Goal: Task Accomplishment & Management: Manage account settings

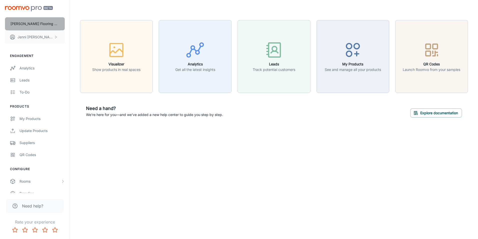
click at [42, 23] on p "[PERSON_NAME] Flooring Stores - [GEOGRAPHIC_DATA]" at bounding box center [35, 24] width 49 height 6
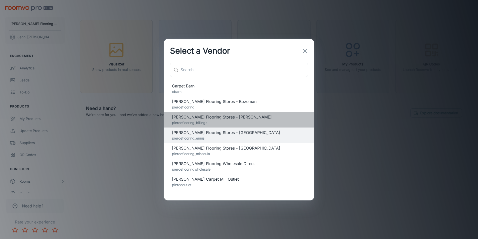
click at [201, 116] on span "[PERSON_NAME] Flooring Stores - [PERSON_NAME]" at bounding box center [239, 117] width 134 height 6
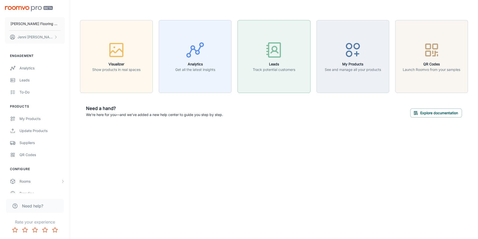
click at [268, 57] on icon "button" at bounding box center [274, 50] width 19 height 19
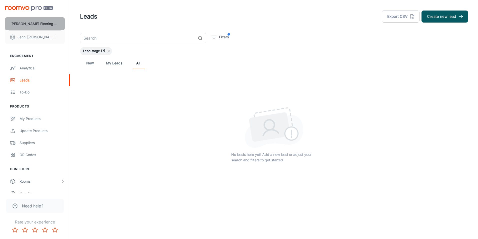
click at [33, 23] on p "[PERSON_NAME] Flooring Stores - [PERSON_NAME]" at bounding box center [35, 24] width 49 height 6
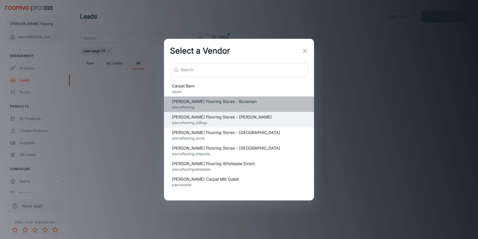
click at [204, 102] on span "[PERSON_NAME] Flooring Stores - Bozeman" at bounding box center [239, 101] width 134 height 6
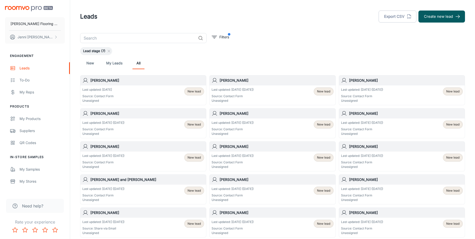
click at [122, 93] on div "Last updated: [DATE] Source: Contact Form Unassigned New lead" at bounding box center [143, 95] width 122 height 16
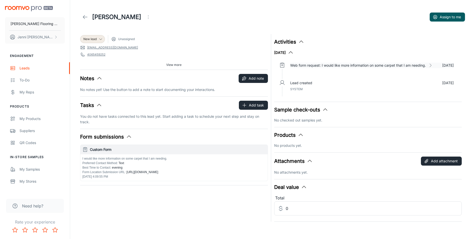
click at [348, 64] on p "Web form request: I would like more information on some carpet that I am needin…" at bounding box center [358, 66] width 136 height 6
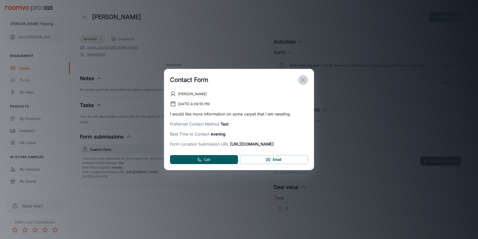
click at [303, 79] on line "exit" at bounding box center [303, 80] width 4 height 4
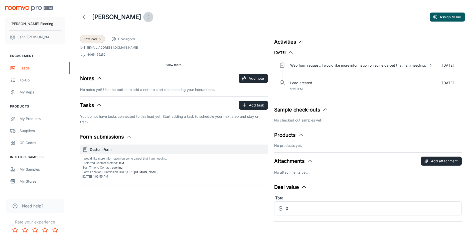
click at [145, 15] on icon "Open menu" at bounding box center [148, 17] width 6 height 6
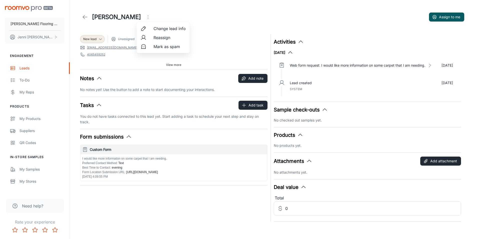
click at [215, 34] on div at bounding box center [239, 119] width 478 height 239
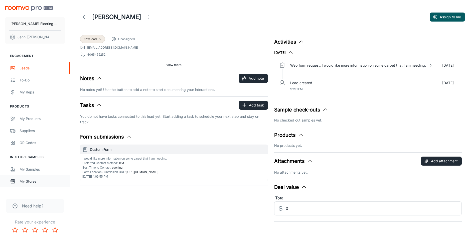
click at [33, 181] on div "My Stores" at bounding box center [42, 181] width 45 height 6
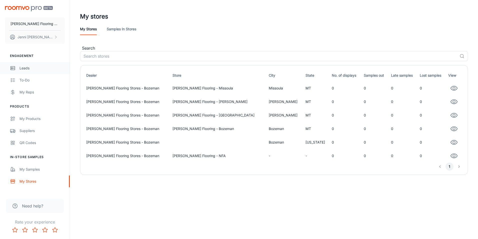
click at [24, 68] on div "Leads" at bounding box center [42, 68] width 45 height 6
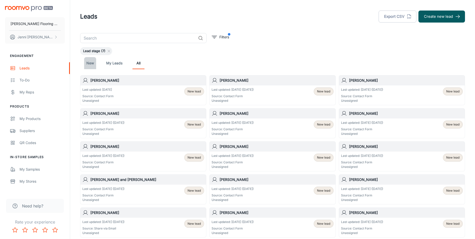
click at [90, 63] on link "New" at bounding box center [90, 63] width 12 height 12
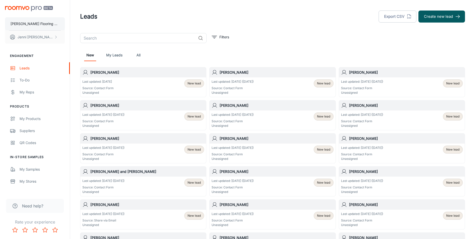
click at [44, 23] on p "[PERSON_NAME] Flooring Stores - Bozeman" at bounding box center [35, 24] width 49 height 6
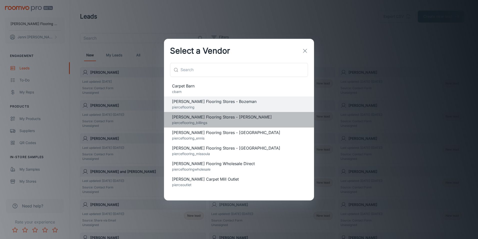
click at [210, 118] on span "[PERSON_NAME] Flooring Stores - [PERSON_NAME]" at bounding box center [239, 117] width 134 height 6
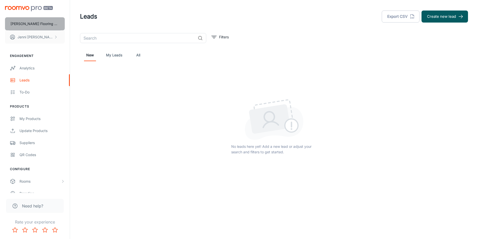
click at [42, 21] on p "[PERSON_NAME] Flooring Stores - [PERSON_NAME]" at bounding box center [35, 24] width 49 height 6
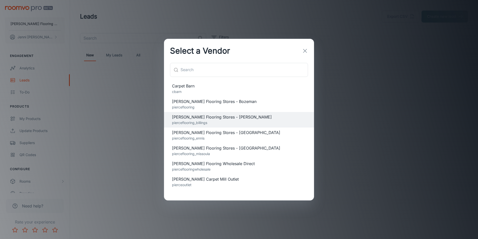
click at [185, 180] on span "[PERSON_NAME] Carpet Mill Outlet" at bounding box center [239, 179] width 134 height 6
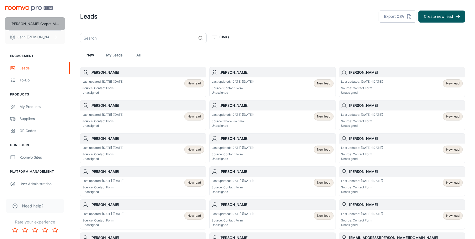
click at [36, 22] on p "[PERSON_NAME] Carpet Mill Outlet" at bounding box center [35, 24] width 49 height 6
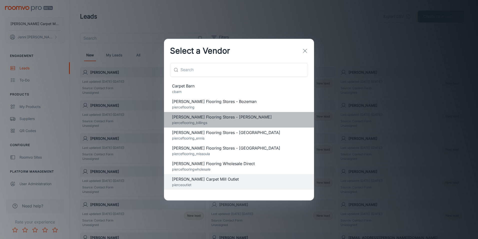
click at [196, 116] on span "[PERSON_NAME] Flooring Stores - [PERSON_NAME]" at bounding box center [239, 117] width 134 height 6
